Goal: Find specific page/section: Find specific page/section

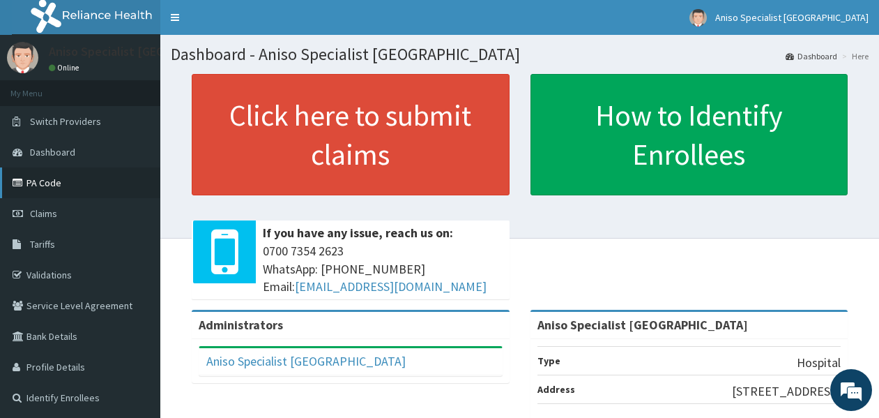
click at [102, 179] on link "PA Code" at bounding box center [80, 182] width 160 height 31
click at [40, 264] on link "Validations" at bounding box center [80, 274] width 160 height 31
